Goal: Book appointment/travel/reservation

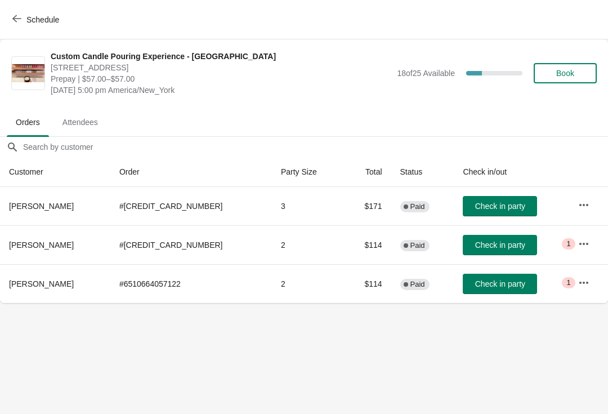
click at [494, 198] on button "Check in party" at bounding box center [500, 206] width 74 height 20
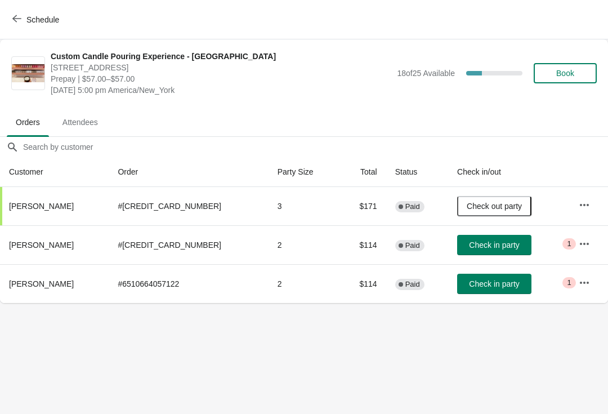
click at [35, 20] on span "Schedule" at bounding box center [42, 19] width 33 height 9
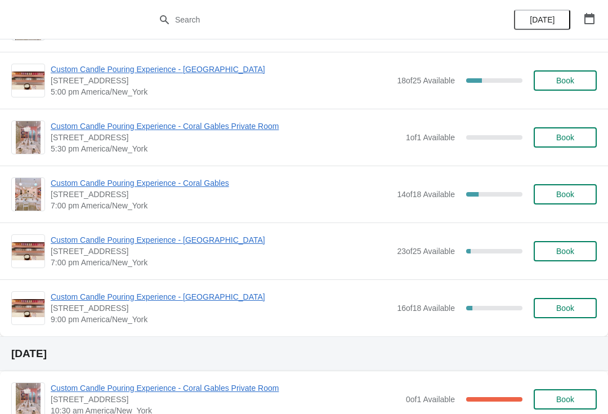
scroll to position [572, 0]
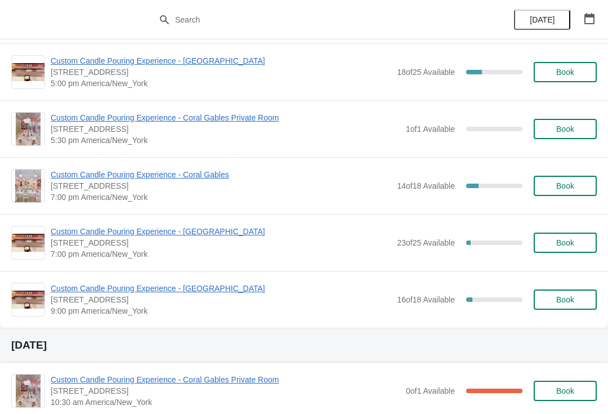
click at [232, 234] on span "Custom Candle Pouring Experience - [GEOGRAPHIC_DATA]" at bounding box center [221, 231] width 341 height 11
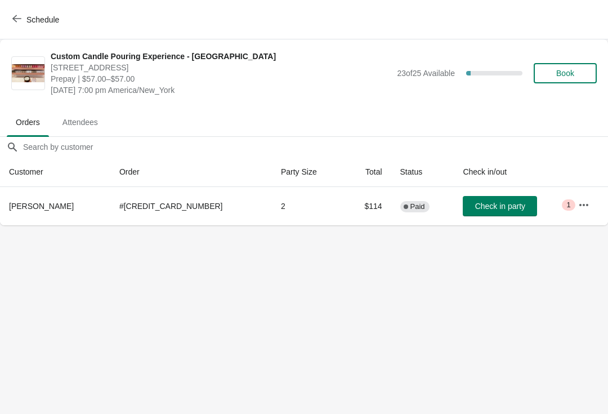
scroll to position [0, 0]
click at [34, 21] on span "Schedule" at bounding box center [42, 19] width 33 height 9
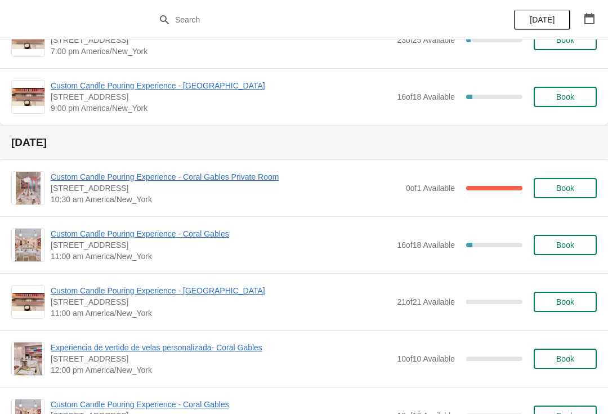
scroll to position [776, 0]
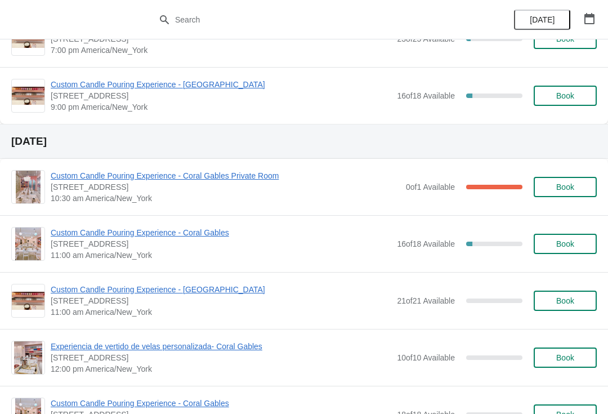
click at [216, 77] on div "Custom Candle Pouring Experience - [GEOGRAPHIC_DATA] [STREET_ADDRESS] 9:00 pm […" at bounding box center [304, 95] width 608 height 57
click at [228, 80] on span "Custom Candle Pouring Experience - [GEOGRAPHIC_DATA]" at bounding box center [221, 84] width 341 height 11
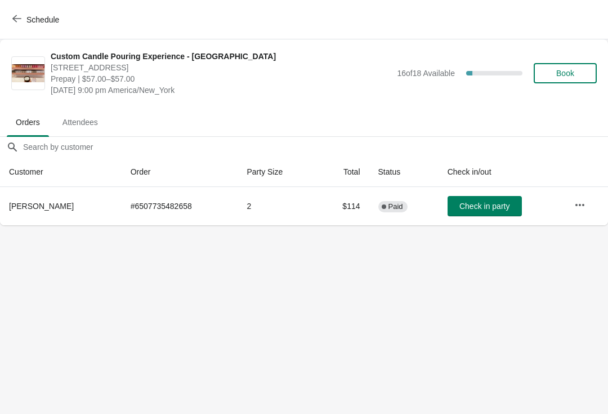
click at [51, 23] on span "Schedule" at bounding box center [42, 19] width 33 height 9
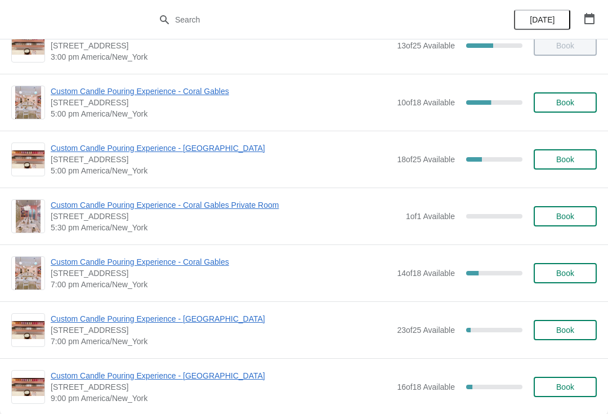
scroll to position [485, 0]
click at [194, 266] on span "Custom Candle Pouring Experience - Coral Gables" at bounding box center [221, 261] width 341 height 11
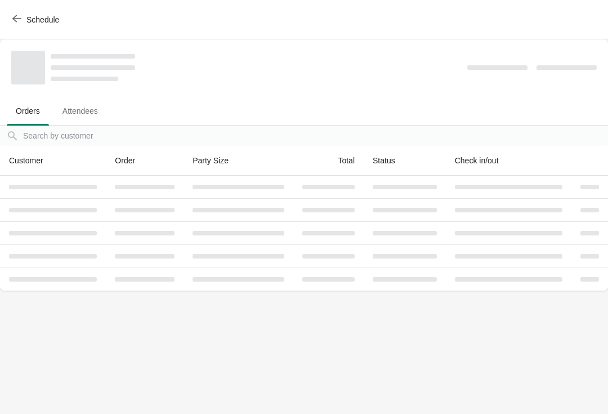
scroll to position [0, 0]
click at [38, 18] on span "Schedule" at bounding box center [42, 19] width 33 height 9
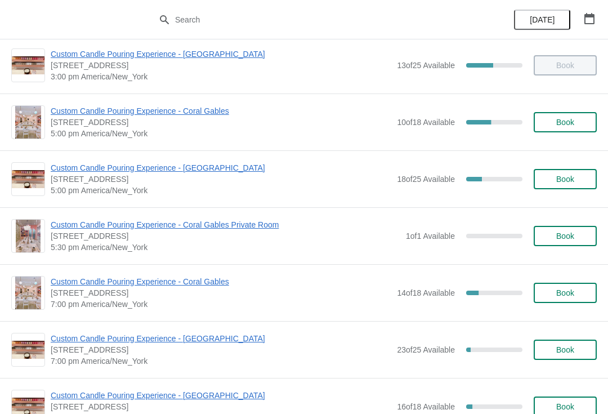
scroll to position [464, 0]
click at [222, 167] on span "Custom Candle Pouring Experience - [GEOGRAPHIC_DATA]" at bounding box center [221, 168] width 341 height 11
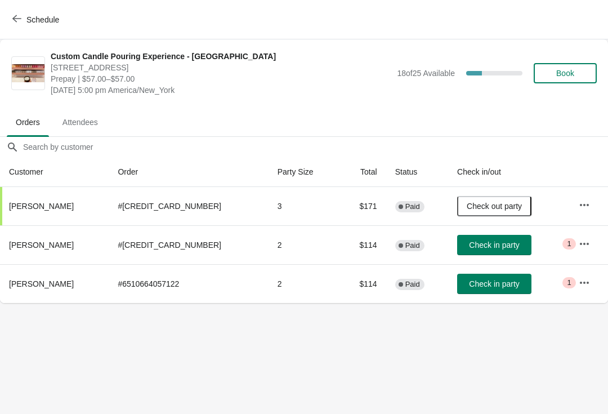
click at [502, 253] on button "Check in party" at bounding box center [494, 245] width 74 height 20
copy span "[PERSON_NAME]"
click at [47, 17] on span "Schedule" at bounding box center [42, 19] width 33 height 9
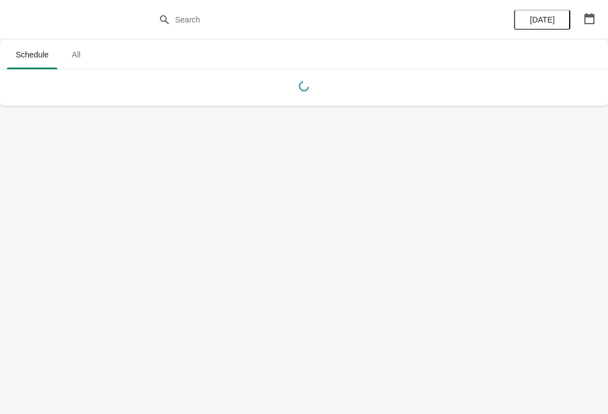
click at [580, 20] on button "button" at bounding box center [589, 18] width 20 height 20
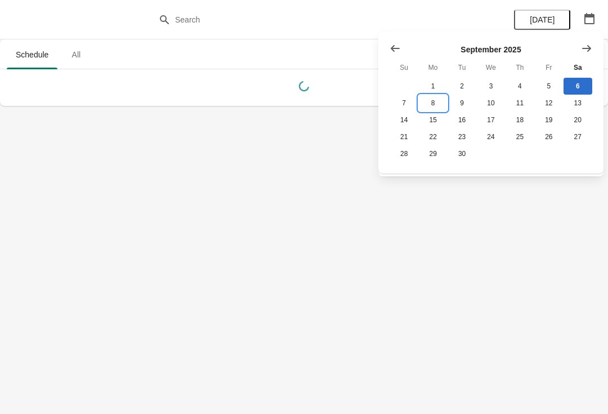
click at [439, 108] on button "8" at bounding box center [432, 103] width 29 height 17
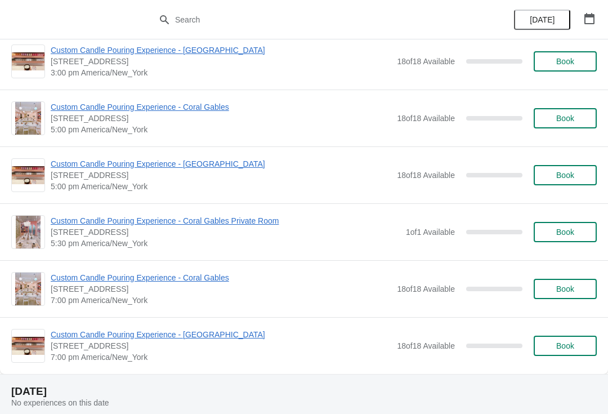
scroll to position [471, 0]
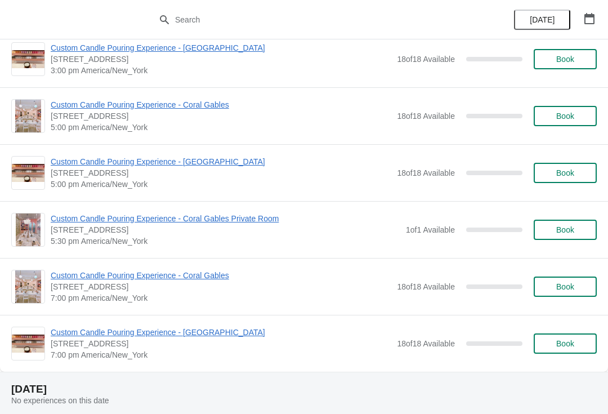
click at [226, 329] on span "Custom Candle Pouring Experience - [GEOGRAPHIC_DATA]" at bounding box center [221, 331] width 341 height 11
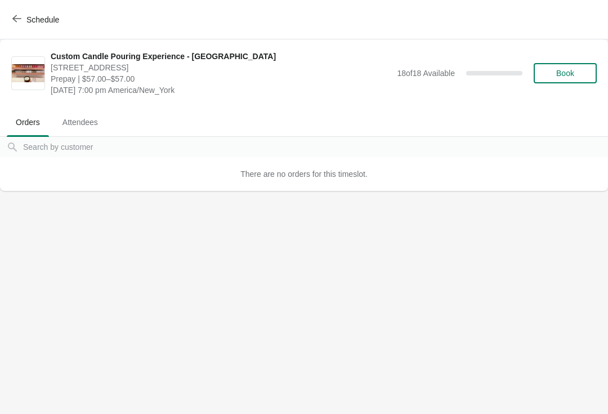
click at [589, 72] on button "Book" at bounding box center [565, 73] width 63 height 20
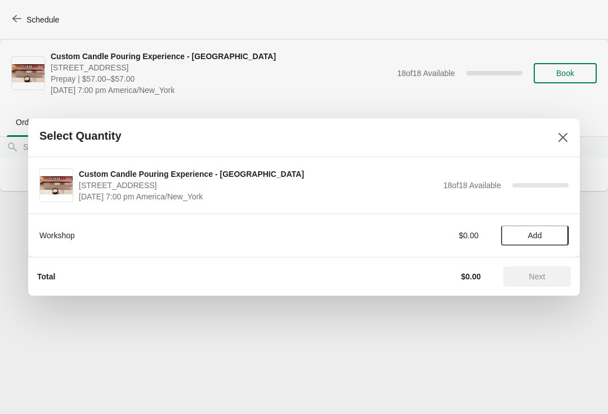
click at [543, 241] on button "Add" at bounding box center [535, 235] width 68 height 20
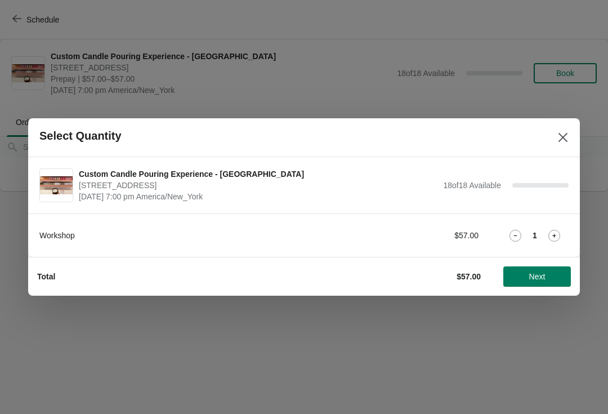
click at [554, 239] on icon at bounding box center [554, 236] width 12 height 12
click at [542, 284] on button "Next" at bounding box center [537, 276] width 68 height 20
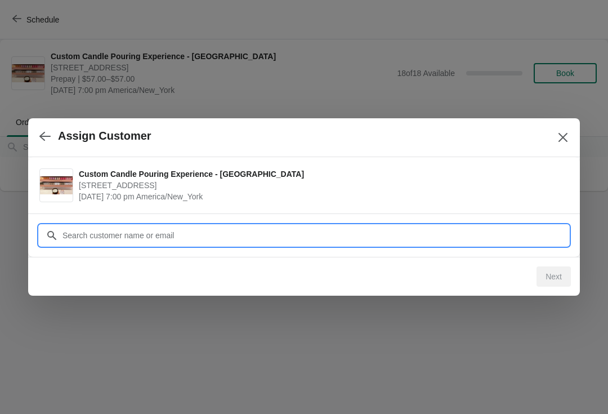
click at [435, 191] on div "Assign Customer Custom Candle Pouring Experience - [GEOGRAPHIC_DATA] [STREET_AD…" at bounding box center [304, 191] width 608 height 0
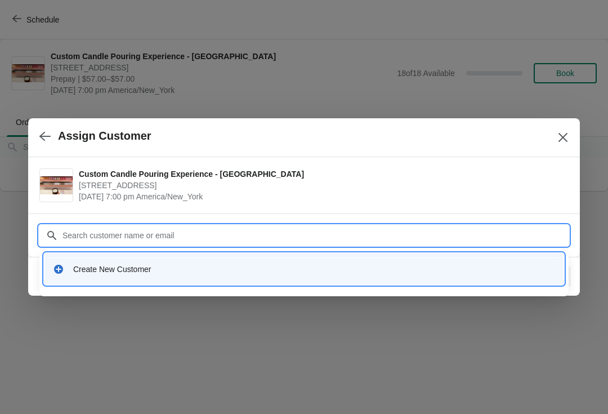
click at [595, 261] on div at bounding box center [304, 207] width 608 height 414
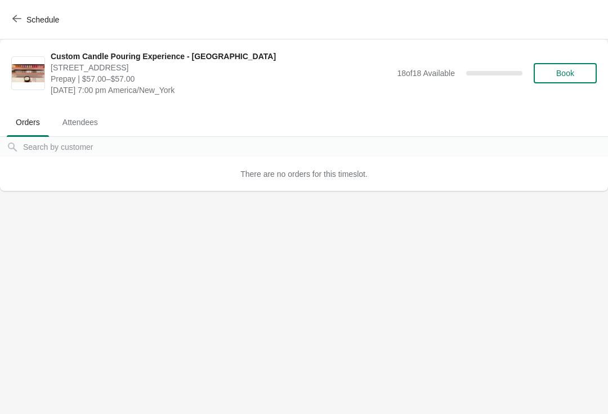
click at [50, 10] on button "Schedule" at bounding box center [37, 20] width 62 height 20
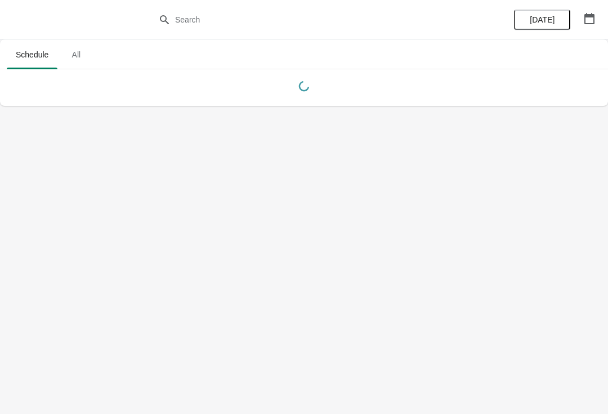
click at [562, 12] on button "[DATE]" at bounding box center [542, 20] width 56 height 20
